Goal: Task Accomplishment & Management: Complete application form

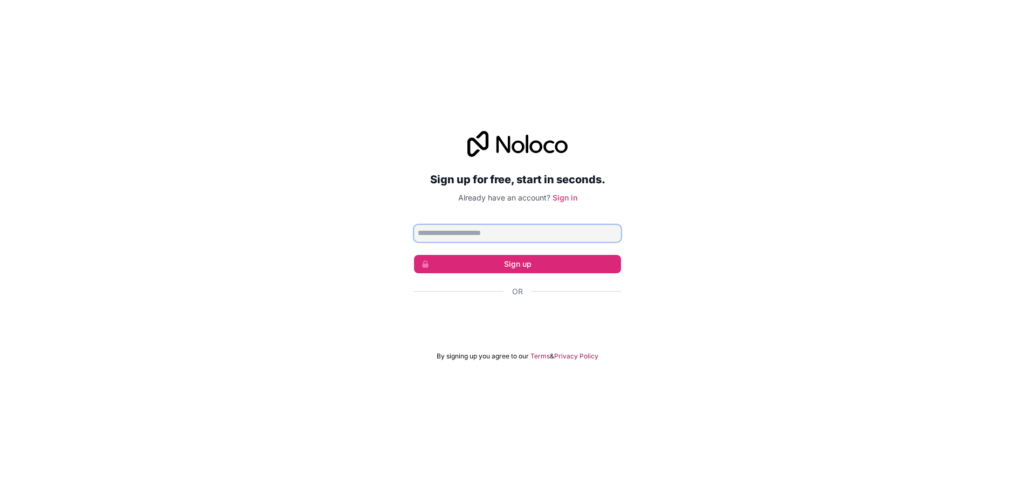
click at [473, 232] on input "Email address" at bounding box center [517, 233] width 207 height 17
click at [267, 197] on div "Sign up for free, start in seconds. Already have an account? Sign in Sign up Or…" at bounding box center [517, 246] width 1035 height 260
click at [514, 263] on button "Sign up" at bounding box center [517, 264] width 207 height 18
click at [485, 229] on input "Email address" at bounding box center [517, 233] width 207 height 17
type input "**********"
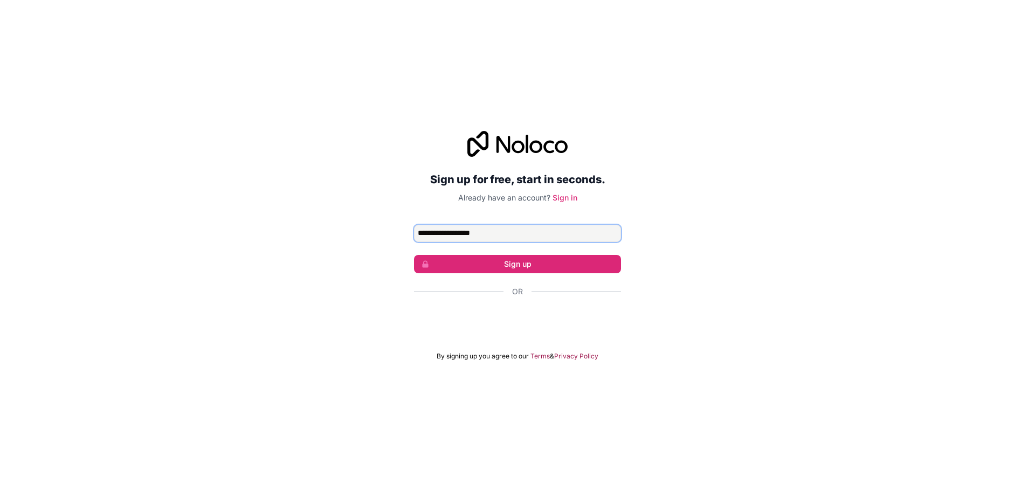
click button "Sign up" at bounding box center [517, 264] width 207 height 18
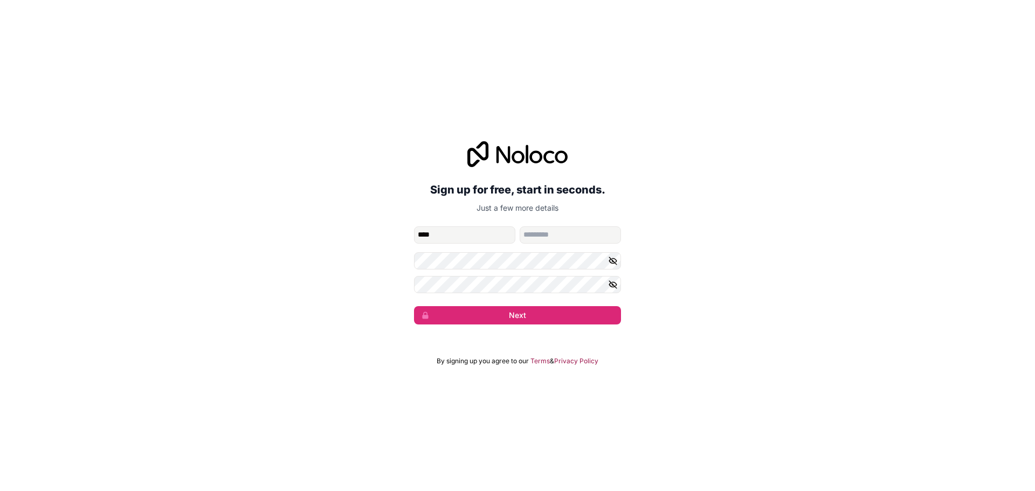
type input "****"
type input "******"
click at [414, 306] on button "Next" at bounding box center [517, 315] width 207 height 18
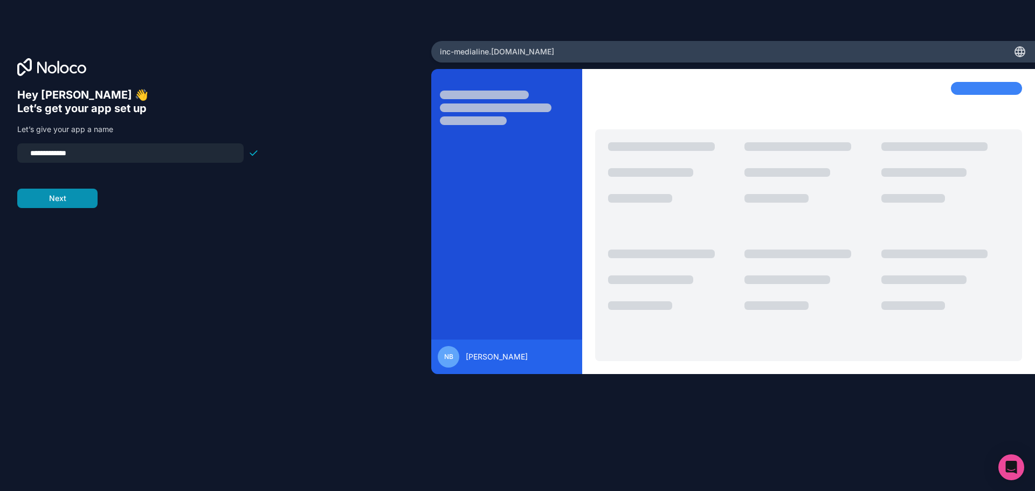
click at [59, 195] on button "Next" at bounding box center [57, 198] width 80 height 19
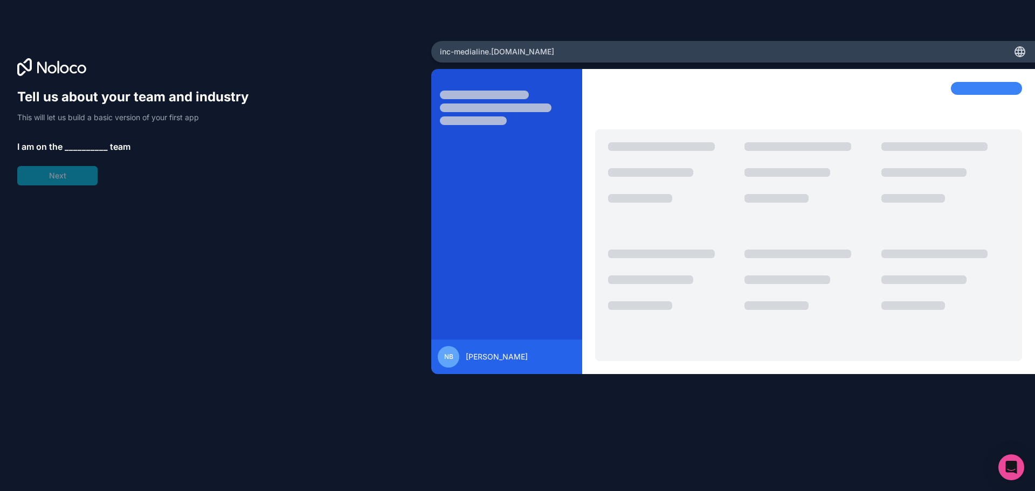
click at [74, 147] on span "__________" at bounding box center [86, 146] width 43 height 13
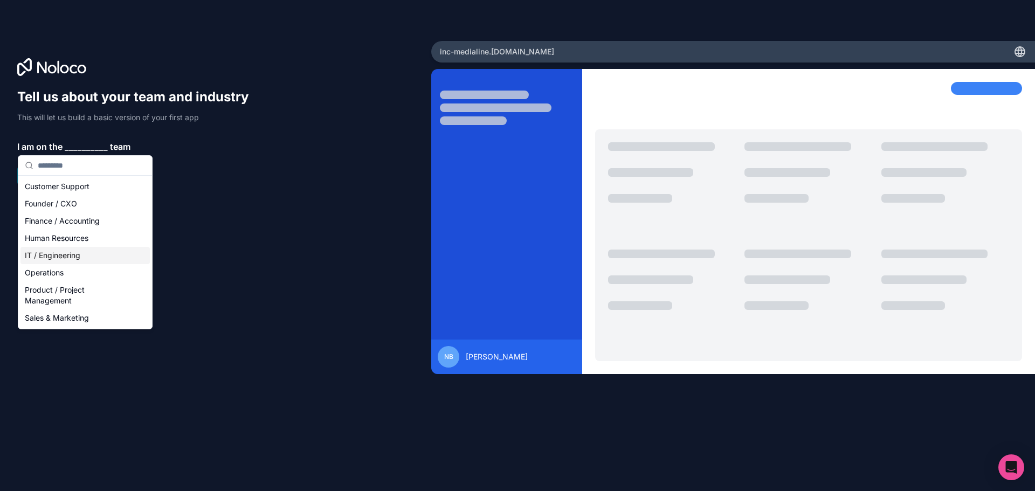
click at [68, 258] on div "IT / Engineering" at bounding box center [84, 255] width 129 height 17
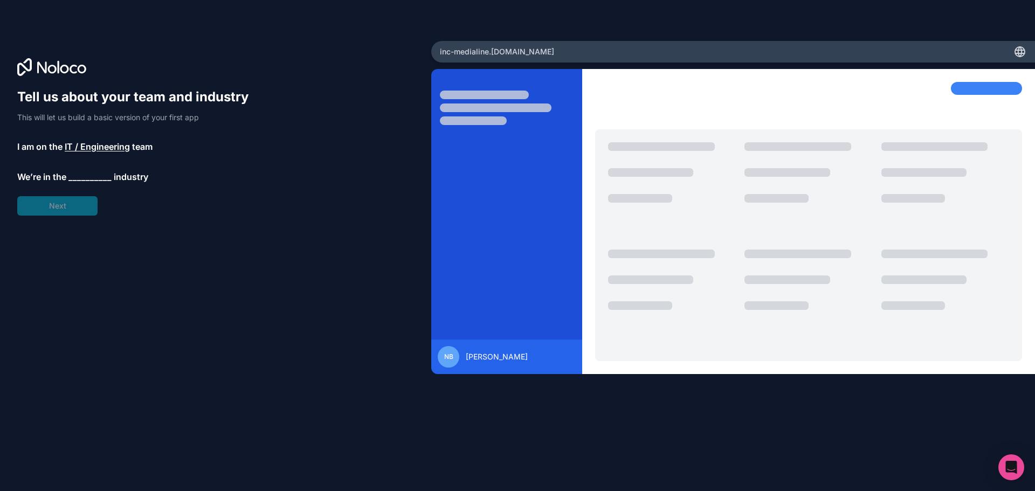
click at [84, 177] on span "__________" at bounding box center [89, 176] width 43 height 13
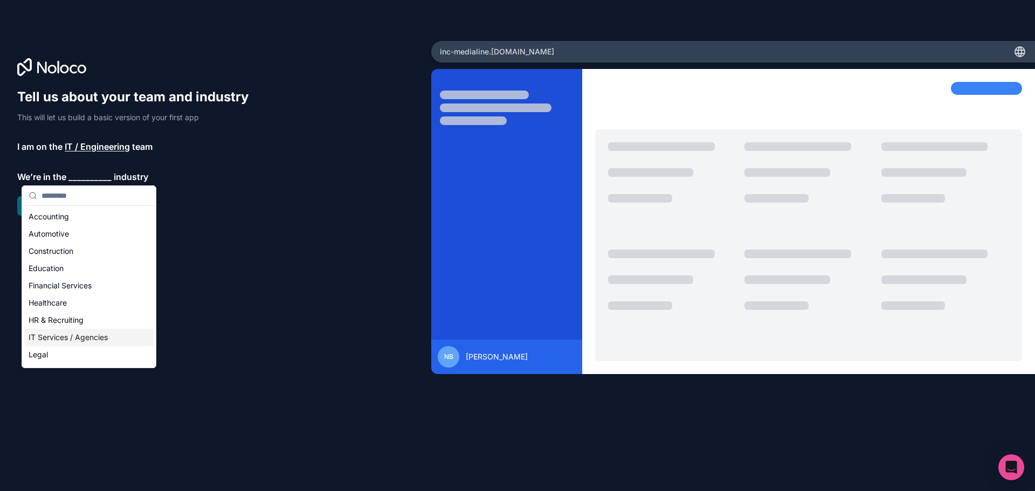
click at [55, 339] on div "IT Services / Agencies" at bounding box center [88, 337] width 129 height 17
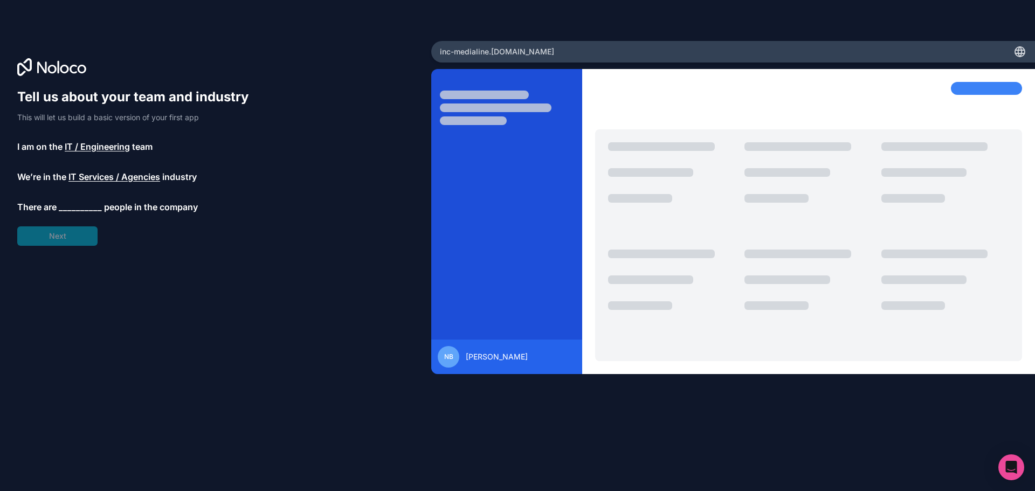
click at [81, 203] on span "__________" at bounding box center [80, 207] width 43 height 13
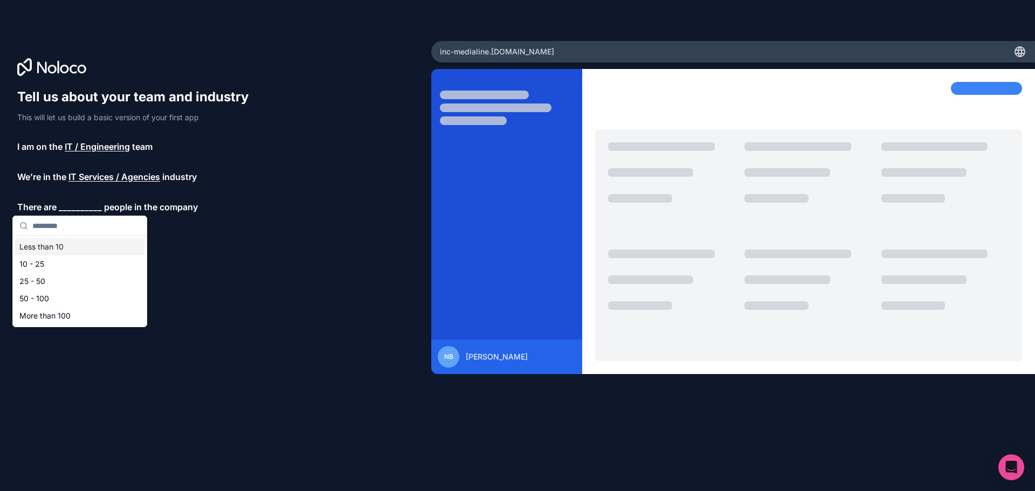
click at [55, 249] on div "Less than 10" at bounding box center [79, 246] width 129 height 17
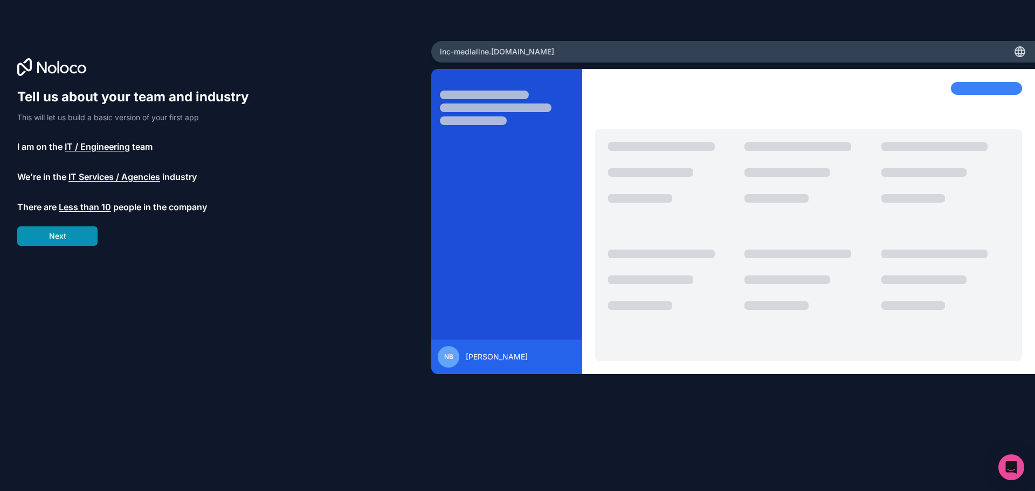
click at [63, 238] on button "Next" at bounding box center [57, 235] width 80 height 19
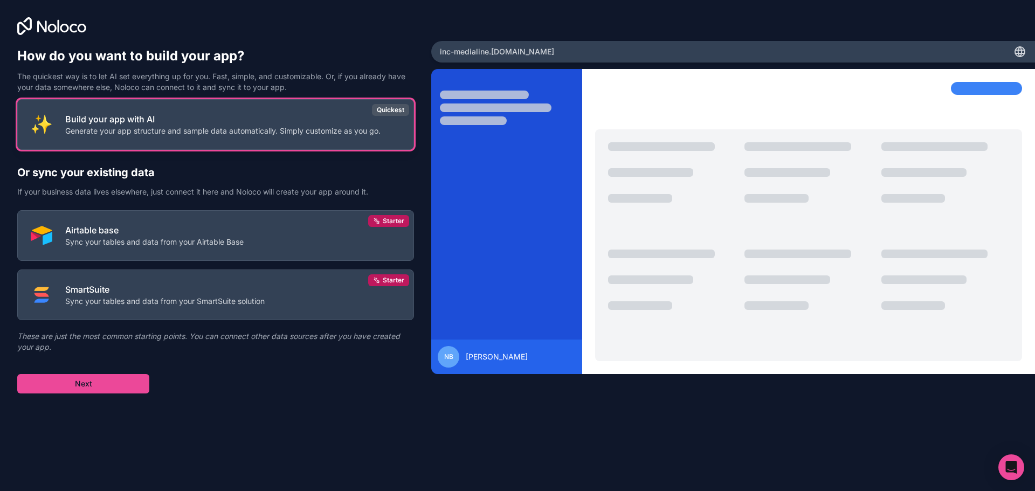
click at [176, 125] on p "Build your app with AI" at bounding box center [222, 119] width 315 height 13
click at [303, 129] on p "Generate your app structure and sample data automatically. Simply customize as …" at bounding box center [222, 131] width 315 height 11
click at [77, 395] on div "How do you want to build your app? The quickest way is to let AI set everything…" at bounding box center [215, 204] width 431 height 409
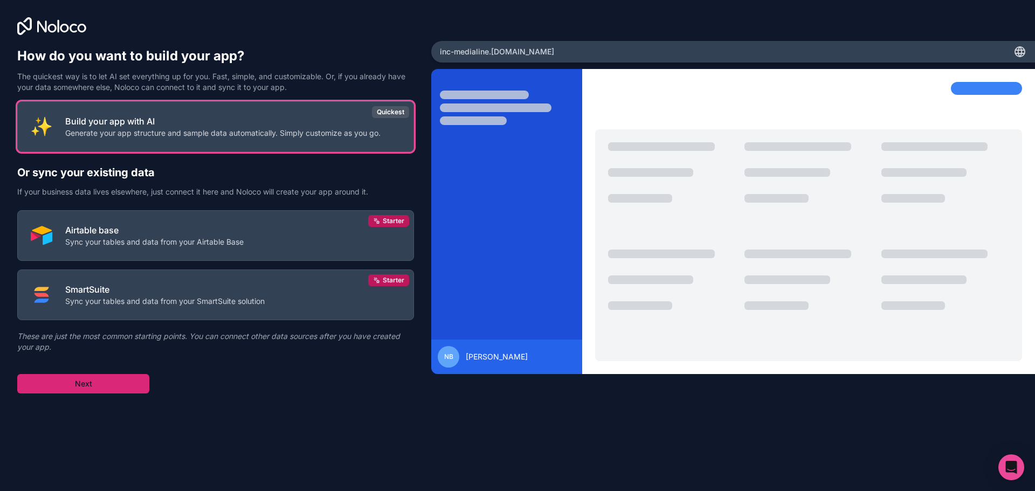
click at [84, 383] on button "Next" at bounding box center [83, 383] width 132 height 19
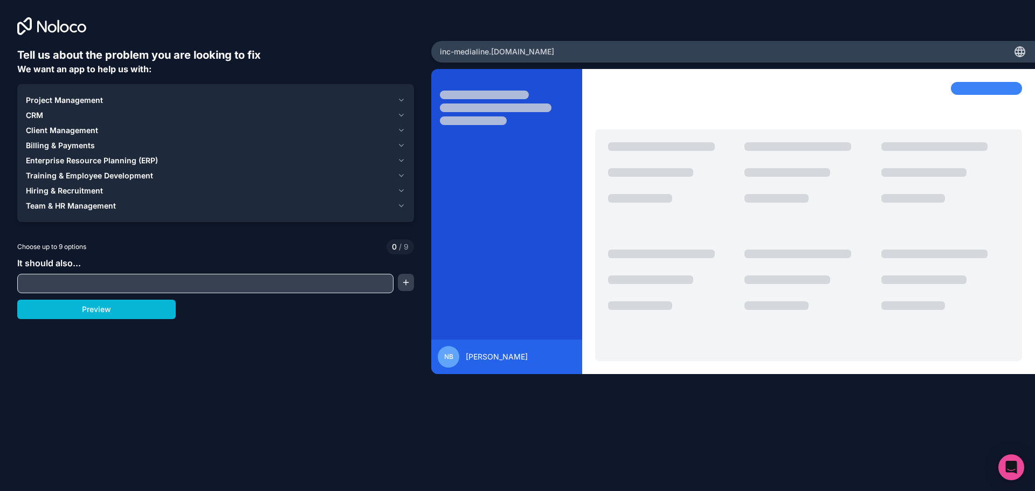
click at [65, 279] on input "text" at bounding box center [205, 283] width 371 height 15
click at [80, 99] on span "Project Management" at bounding box center [64, 100] width 77 height 11
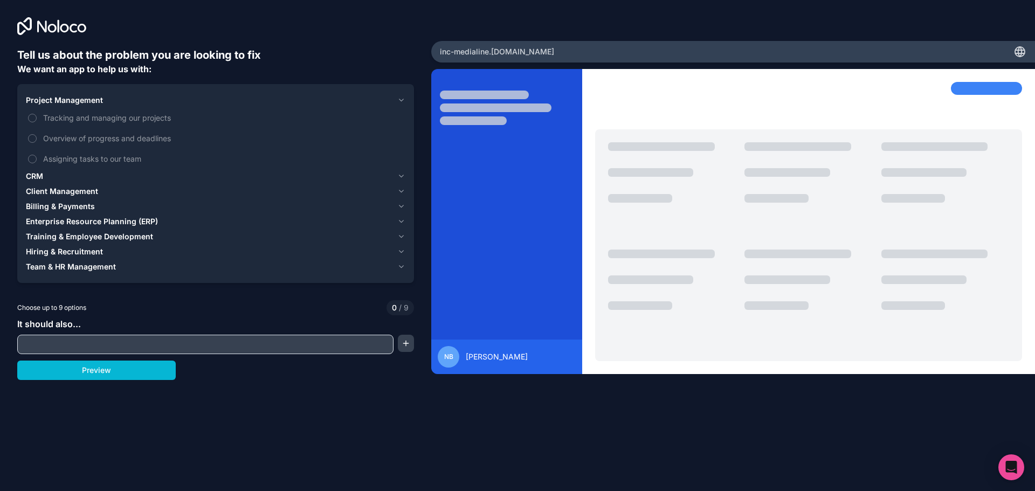
click at [106, 345] on input "text" at bounding box center [205, 344] width 371 height 15
type input "**********"
click at [408, 345] on button "button" at bounding box center [406, 343] width 16 height 17
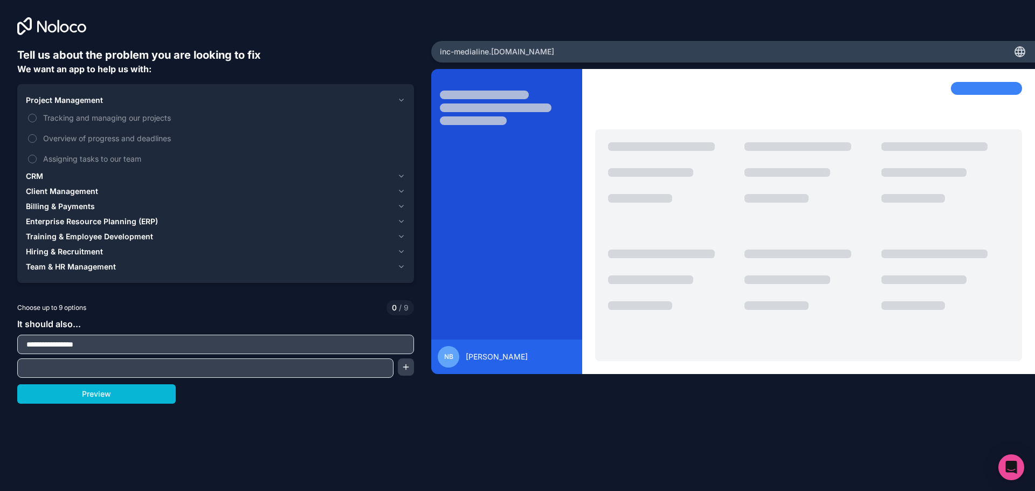
click at [212, 361] on input "text" at bounding box center [205, 368] width 371 height 15
drag, startPoint x: 119, startPoint y: 393, endPoint x: 129, endPoint y: 392, distance: 9.8
click at [120, 393] on button "Preview" at bounding box center [96, 393] width 159 height 19
click at [86, 267] on span "Team & HR Management" at bounding box center [71, 267] width 90 height 11
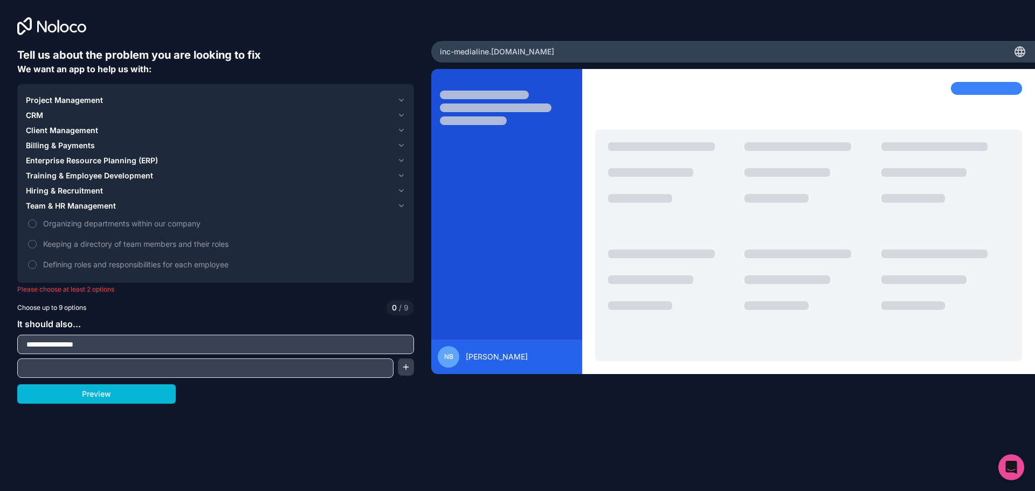
click at [66, 130] on span "Client Management" at bounding box center [62, 130] width 72 height 11
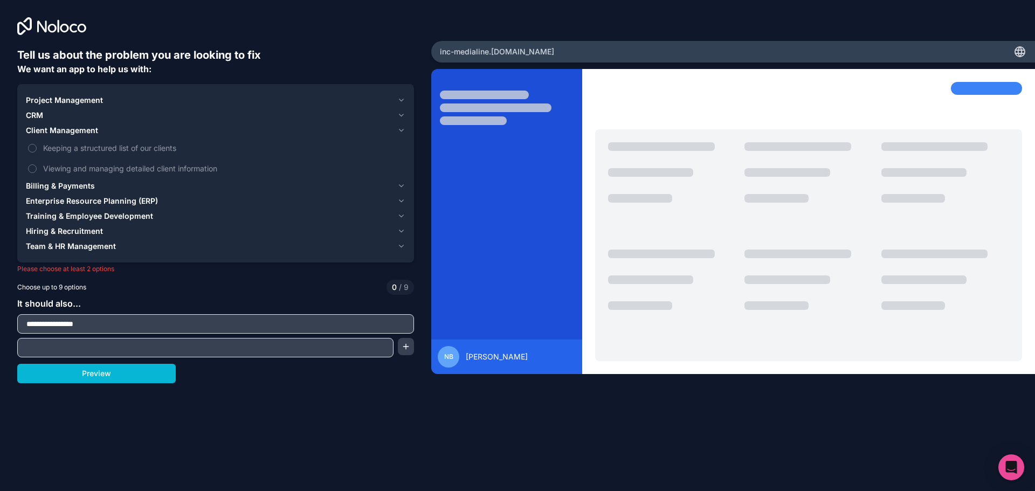
click at [61, 99] on span "Project Management" at bounding box center [64, 100] width 77 height 11
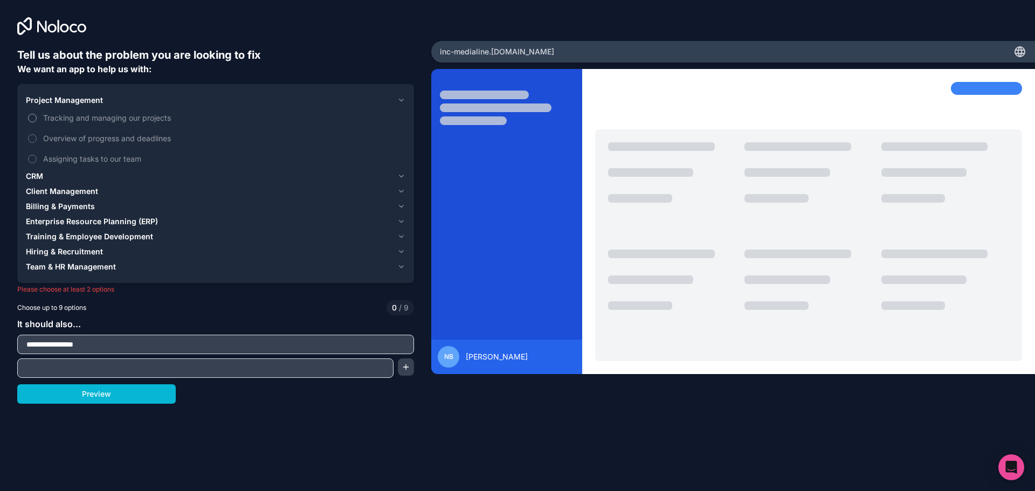
click at [72, 121] on span "Tracking and managing our projects" at bounding box center [223, 117] width 360 height 11
click at [37, 121] on button "Tracking and managing our projects" at bounding box center [32, 118] width 9 height 9
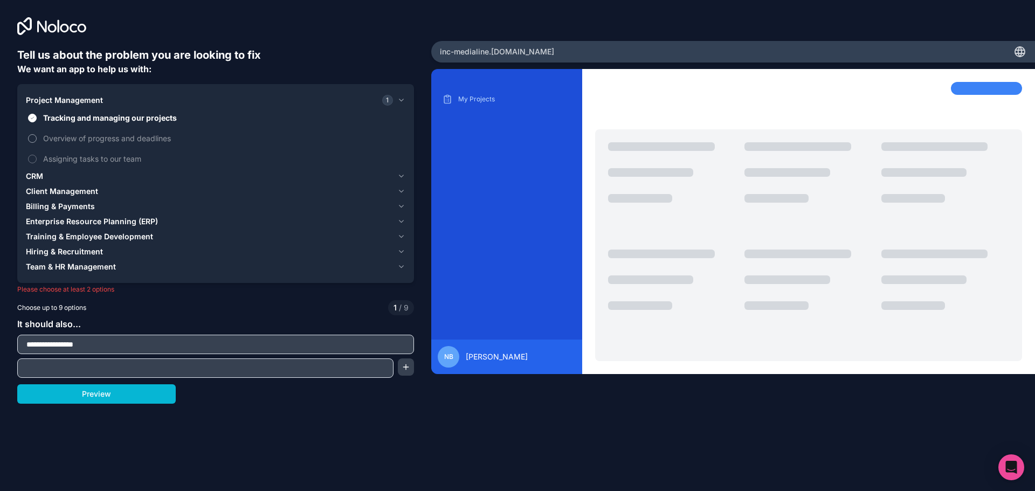
click at [74, 145] on label "Overview of progress and deadlines" at bounding box center [216, 138] width 380 height 20
click at [37, 143] on button "Overview of progress and deadlines" at bounding box center [32, 138] width 9 height 9
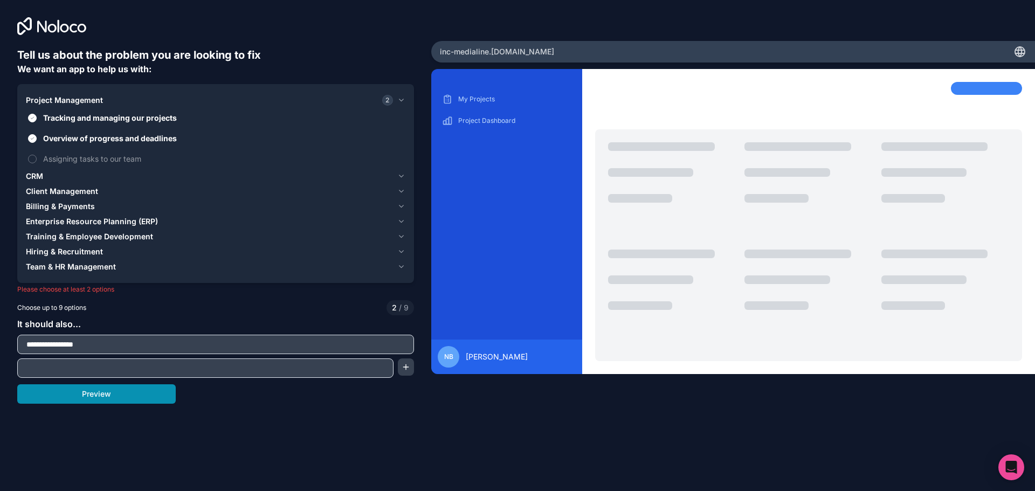
click at [85, 398] on button "Preview" at bounding box center [96, 393] width 159 height 19
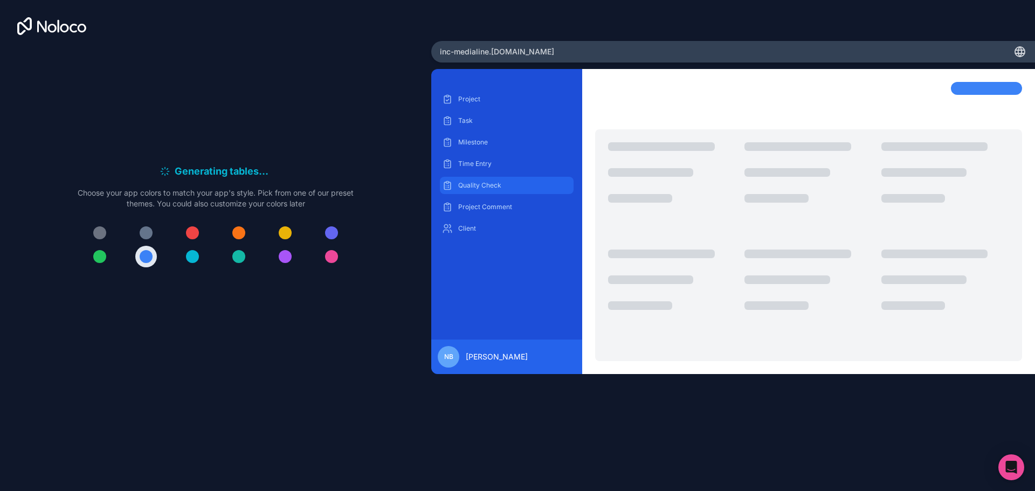
click at [487, 187] on p "Quality Check" at bounding box center [514, 185] width 113 height 9
